Goal: Task Accomplishment & Management: Manage account settings

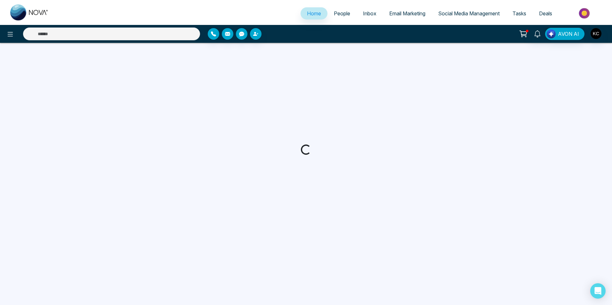
select select "*"
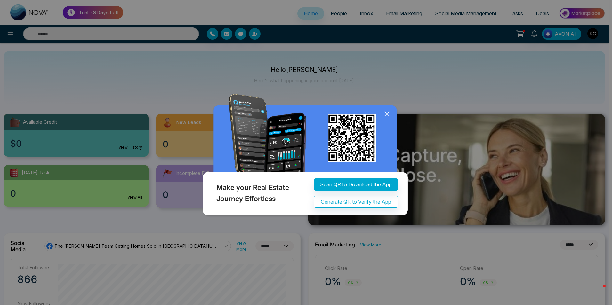
click at [388, 115] on icon at bounding box center [386, 114] width 4 height 4
